Goal: Information Seeking & Learning: Learn about a topic

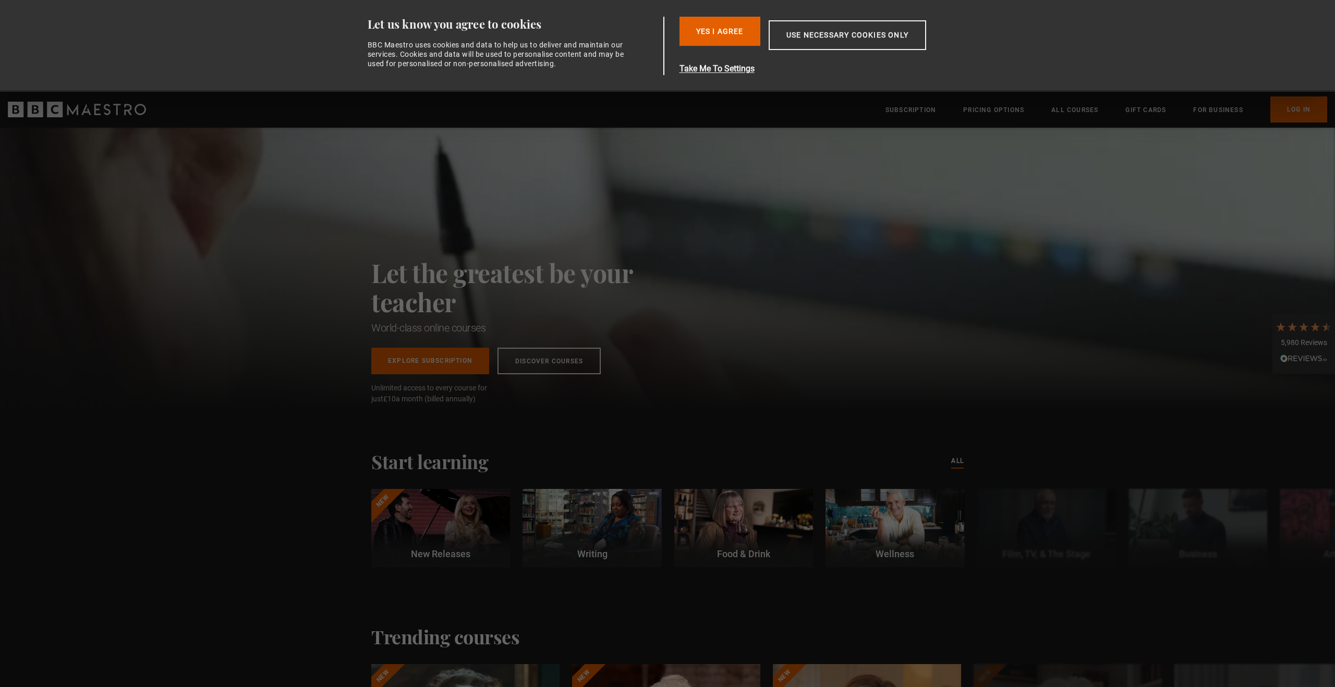
click at [698, 237] on div "Let the greatest be your teacher World-class online courses Explore Subscriptio…" at bounding box center [667, 268] width 1335 height 281
click at [858, 40] on button "Use necessary cookies only" at bounding box center [848, 35] width 158 height 30
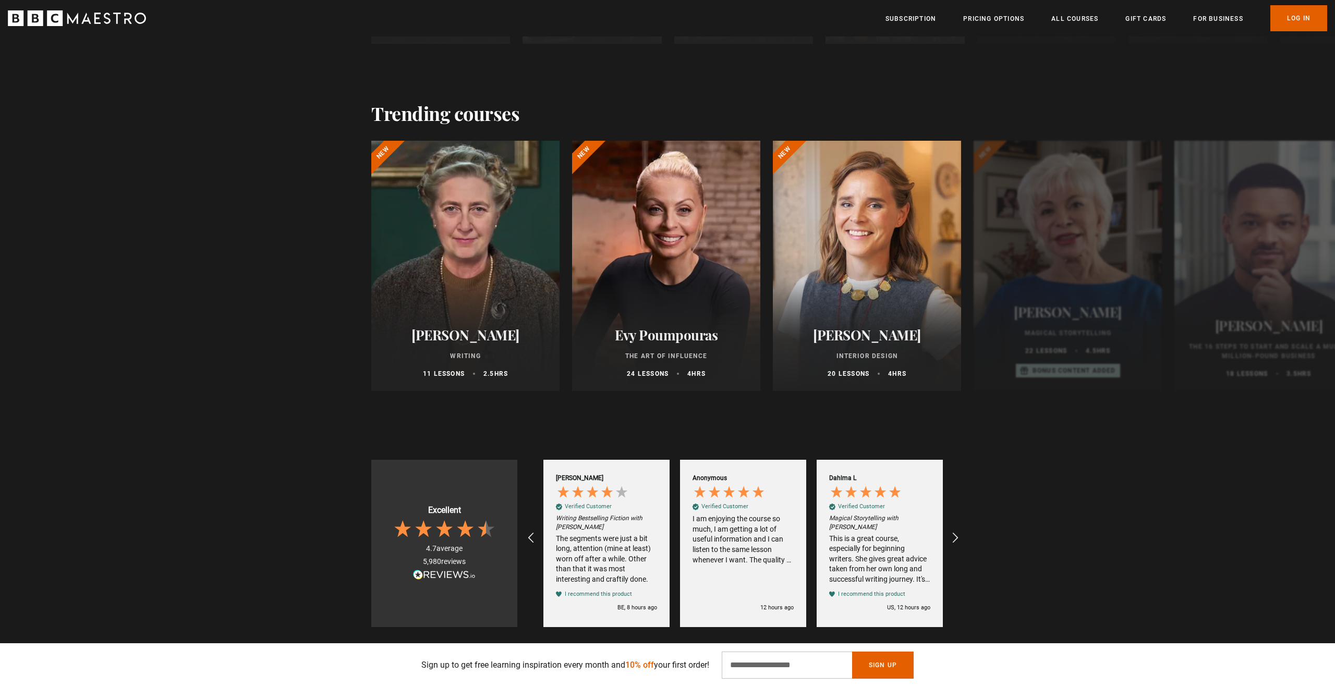
scroll to position [433, 0]
click at [1073, 22] on link "All Courses" at bounding box center [1074, 19] width 47 height 10
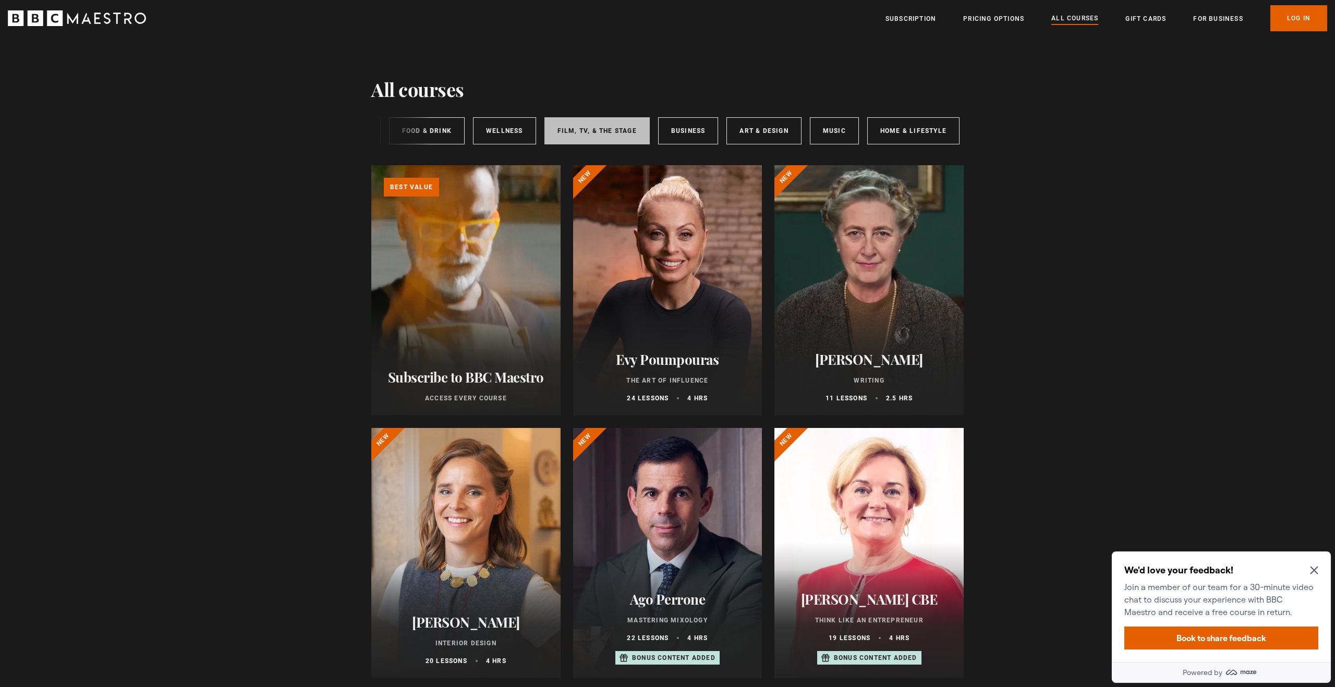
scroll to position [0, 115]
click at [700, 121] on link "Business" at bounding box center [729, 130] width 60 height 27
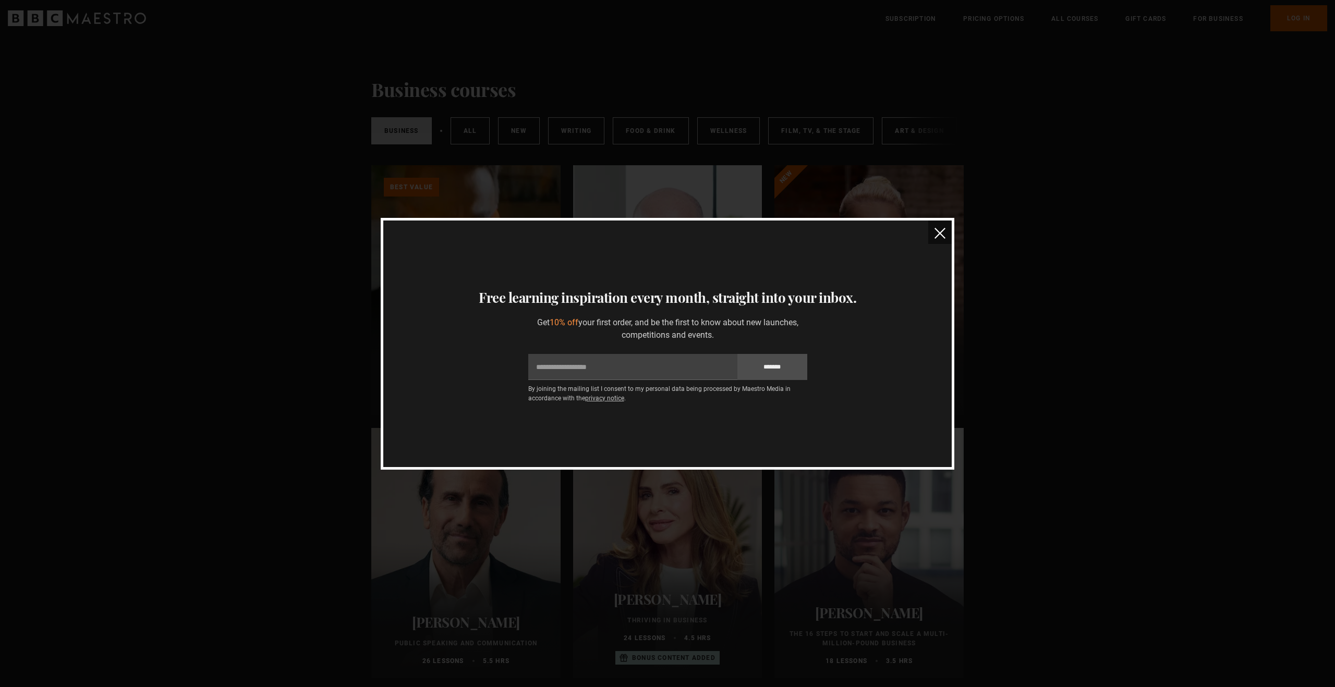
click at [948, 235] on button "close" at bounding box center [939, 232] width 23 height 23
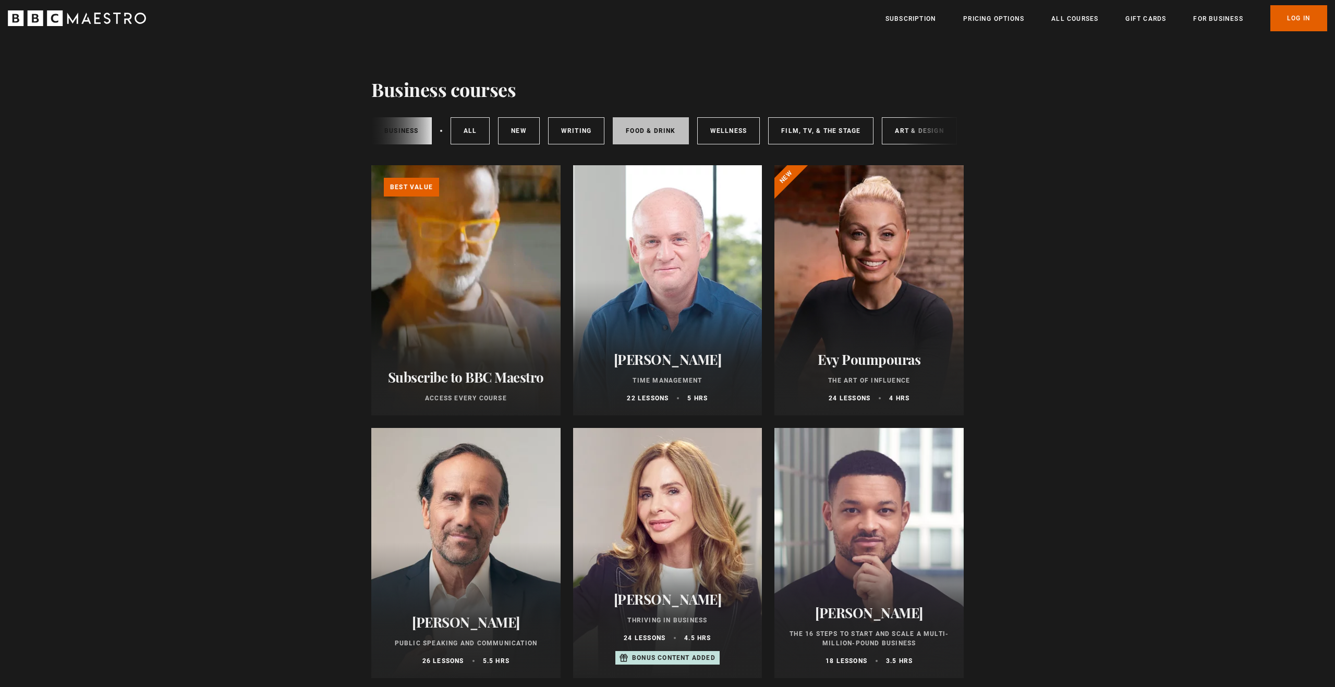
scroll to position [0, 155]
click at [822, 134] on link "Music" at bounding box center [834, 130] width 49 height 27
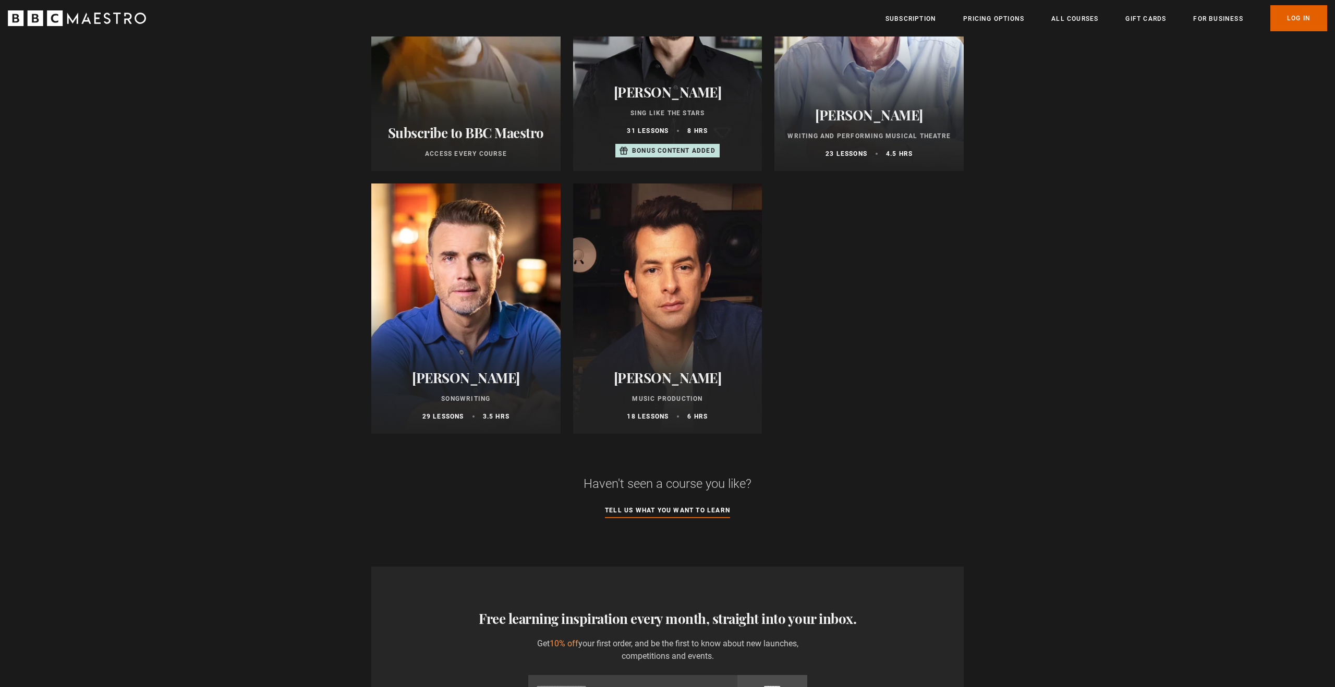
scroll to position [279, 0]
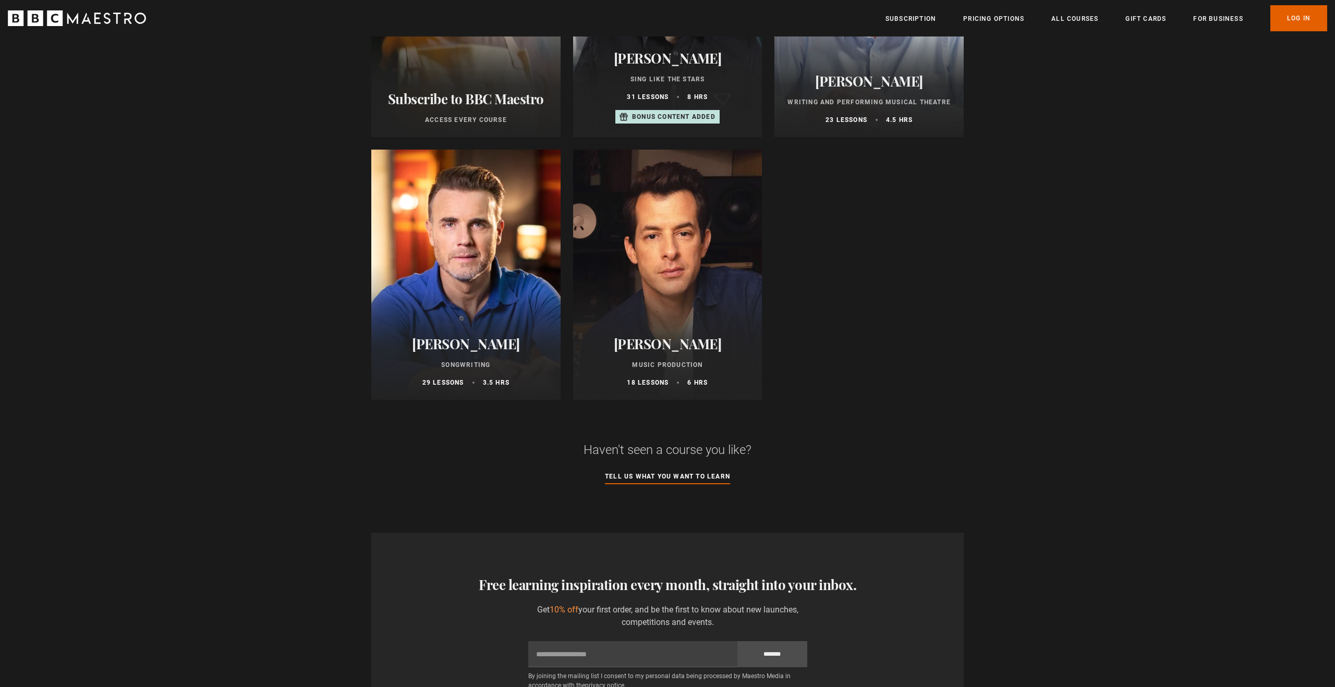
click at [717, 276] on div at bounding box center [667, 275] width 189 height 250
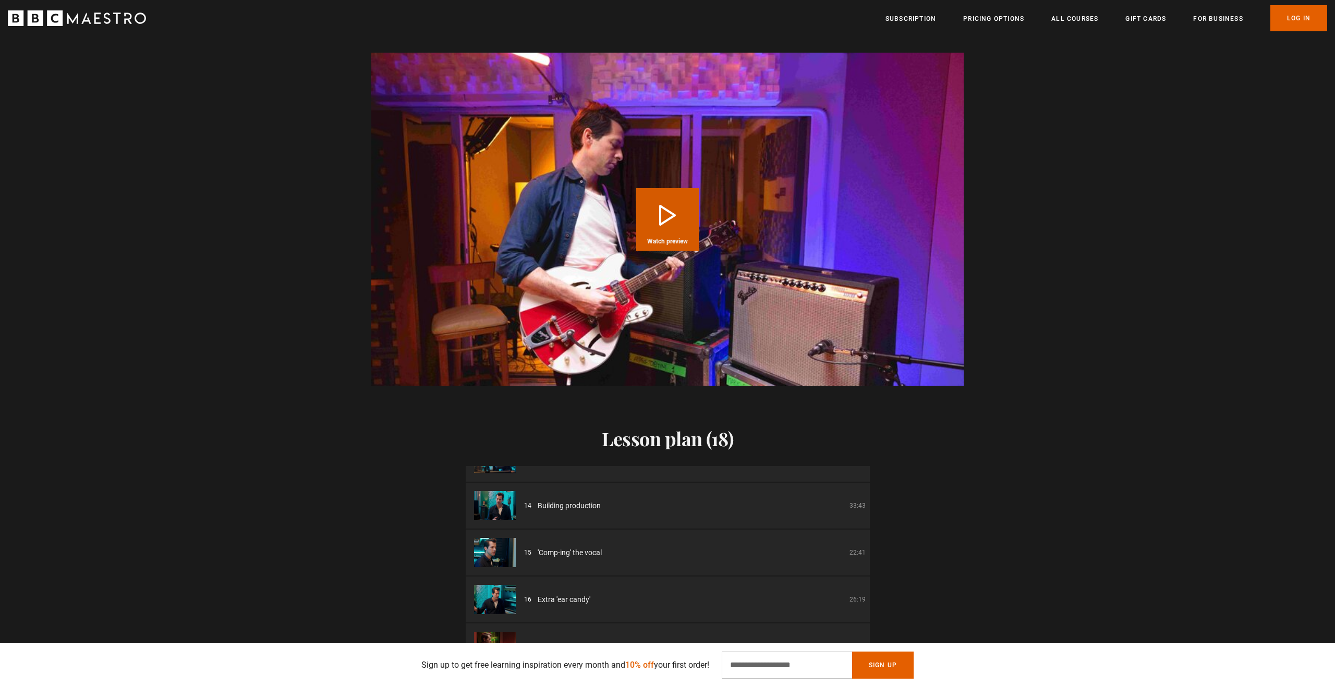
scroll to position [1291, 0]
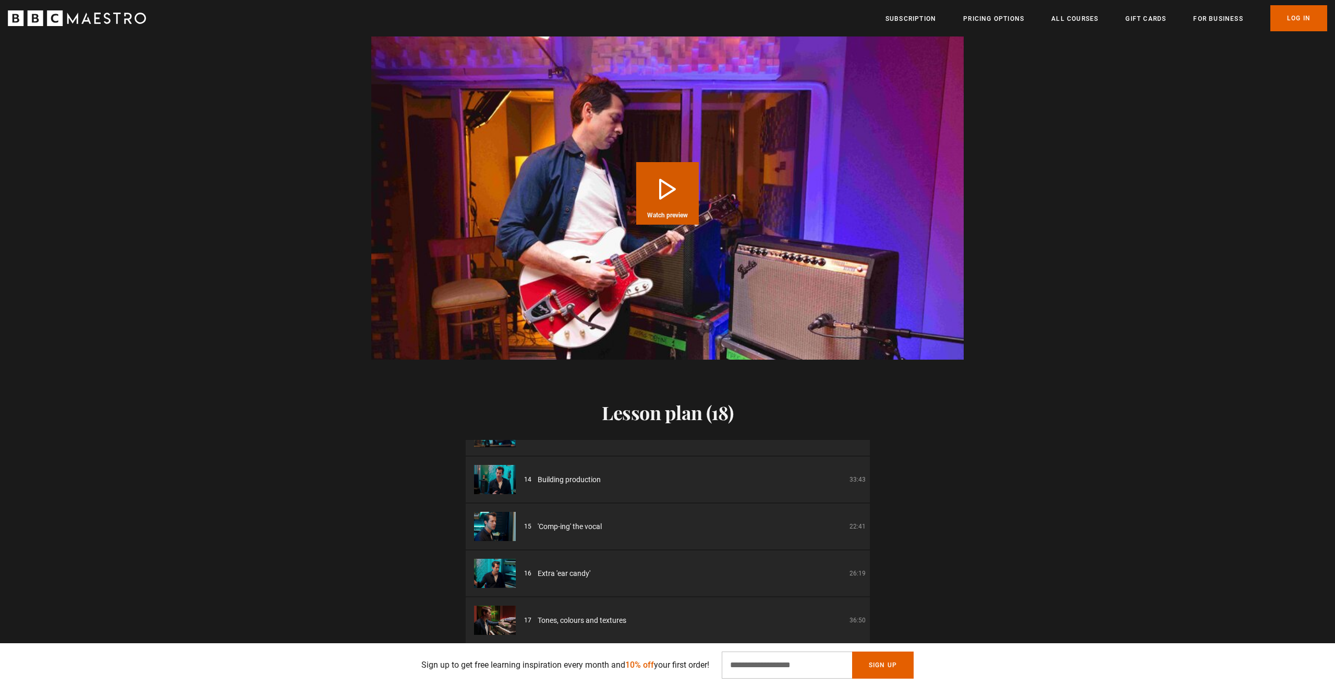
click at [746, 165] on video "Video Player" at bounding box center [667, 193] width 592 height 333
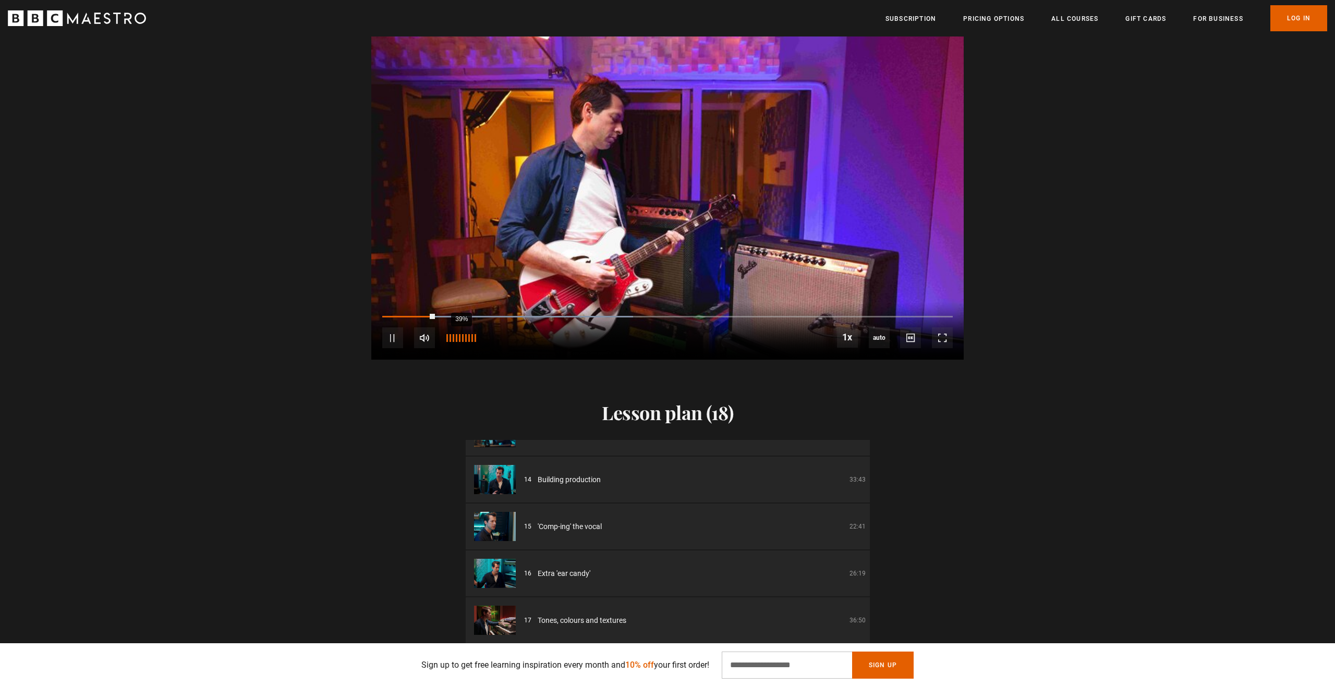
click at [461, 342] on div "39%" at bounding box center [461, 338] width 1 height 8
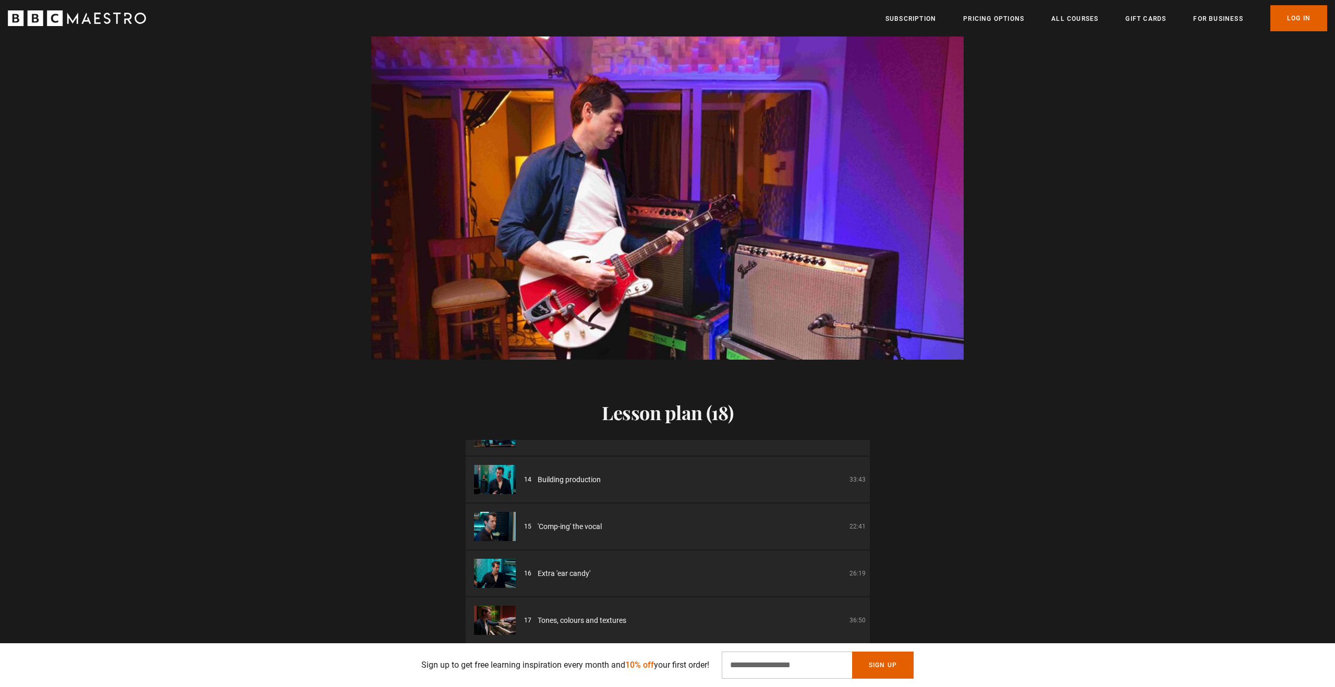
scroll to position [0, 2050]
